Goal: Task Accomplishment & Management: Use online tool/utility

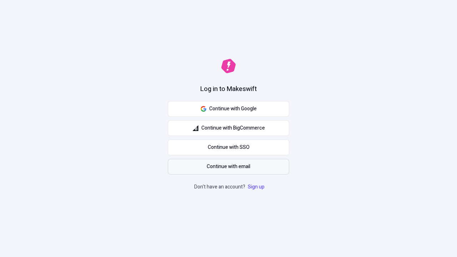
click at [228, 167] on span "Continue with email" at bounding box center [228, 167] width 44 height 8
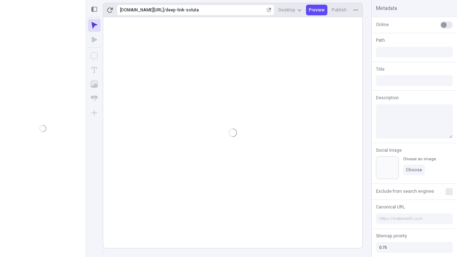
type input "/deep-link-soluta"
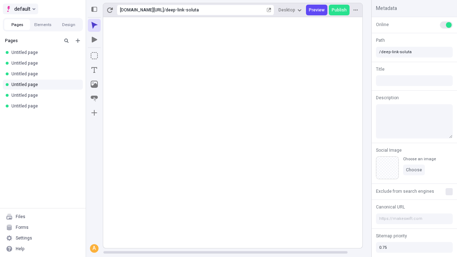
click at [20, 9] on span "default" at bounding box center [22, 9] width 16 height 9
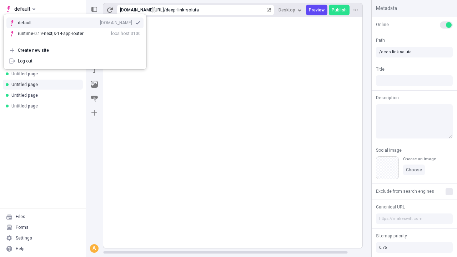
click at [75, 50] on div "Create new site" at bounding box center [79, 50] width 123 height 6
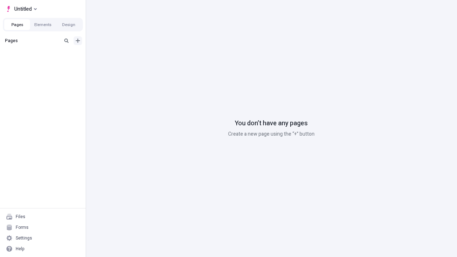
click at [78, 41] on icon "Add new" at bounding box center [78, 41] width 4 height 4
click at [116, 55] on span "Blank page" at bounding box center [120, 55] width 44 height 6
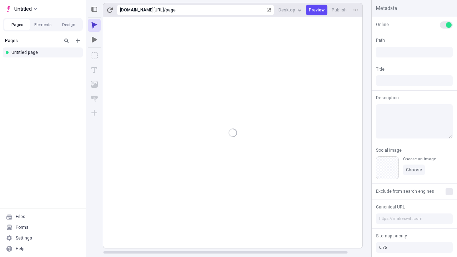
type input "/page"
click at [94, 56] on icon "Box" at bounding box center [94, 55] width 7 height 7
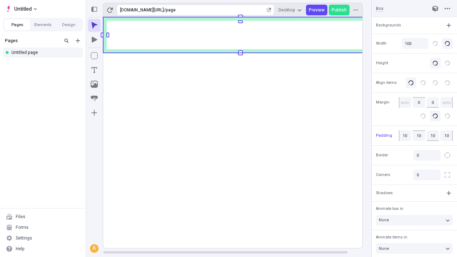
click at [94, 84] on icon "Image" at bounding box center [94, 84] width 7 height 7
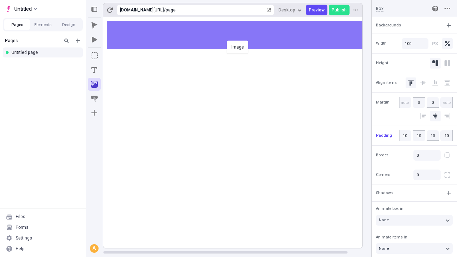
click at [240, 35] on div "Image" at bounding box center [228, 128] width 457 height 257
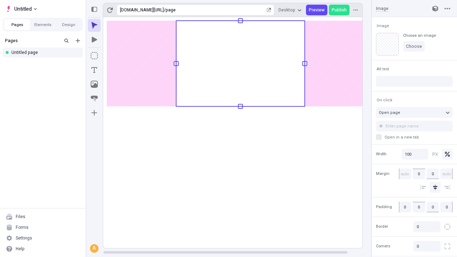
click at [94, 70] on icon "Text" at bounding box center [94, 70] width 6 height 6
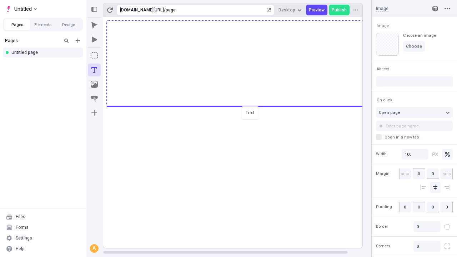
click at [240, 106] on div "Text" at bounding box center [228, 128] width 457 height 257
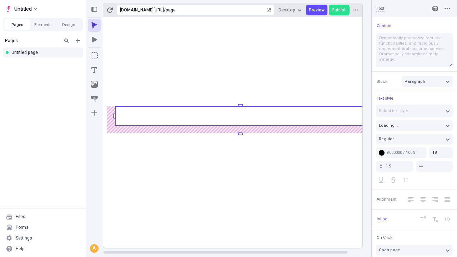
click at [240, 116] on rect at bounding box center [240, 115] width 250 height 19
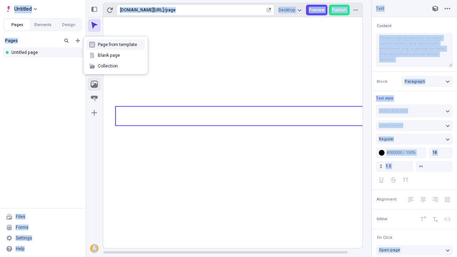
click at [94, 84] on icon "Image" at bounding box center [94, 84] width 7 height 7
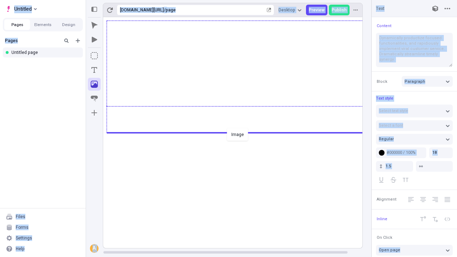
click at [240, 132] on div "Image" at bounding box center [228, 128] width 457 height 257
